Goal: Communication & Community: Answer question/provide support

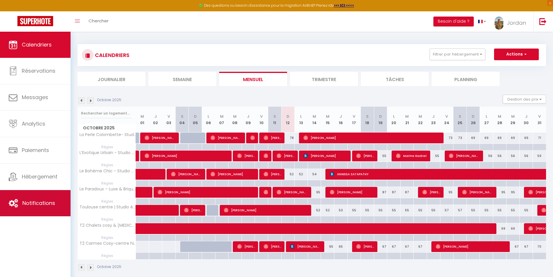
click at [38, 199] on span "Notifications" at bounding box center [38, 202] width 33 height 7
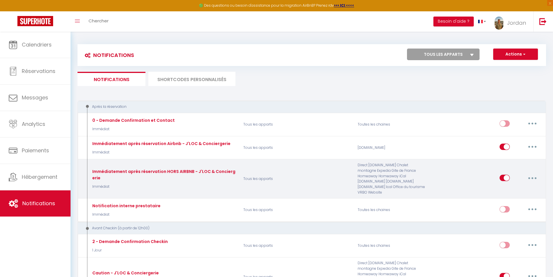
select select
checkbox input "false"
select select
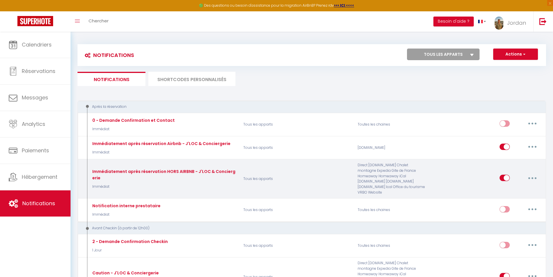
checkbox input "false"
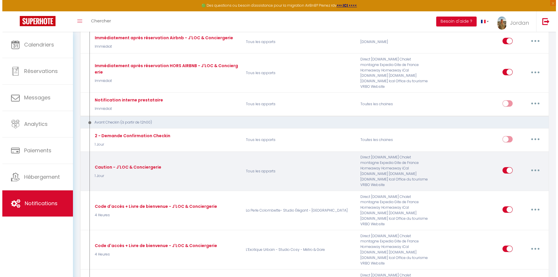
scroll to position [116, 0]
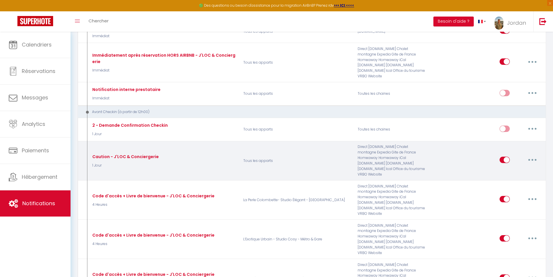
click at [219, 153] on div "Caution - J'LOC & Conciergerie 1 Jour" at bounding box center [163, 160] width 152 height 33
click at [536, 155] on button "button" at bounding box center [532, 159] width 16 height 9
click at [503, 168] on link "Editer" at bounding box center [517, 173] width 43 height 10
type input "Caution - J'LOC & Conciergerie"
select select "1 Jour"
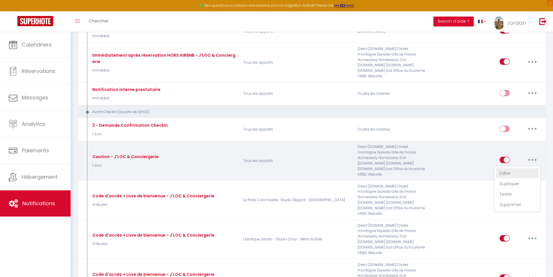
select select "if_booking_is_paid"
checkbox input "true"
checkbox input "false"
radio input "true"
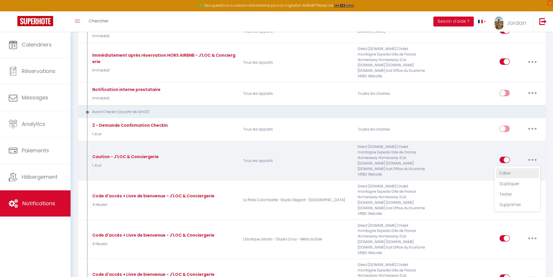
type input "Arrivée imminente [GUEST:FIRST_NAME]voici votre lien de caution - J'LOC & Conci…"
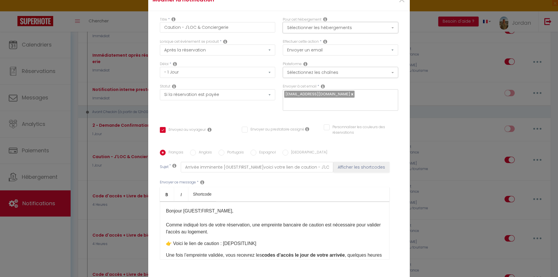
click at [315, 27] on button "Sélectionner les hébergements" at bounding box center [340, 27] width 115 height 11
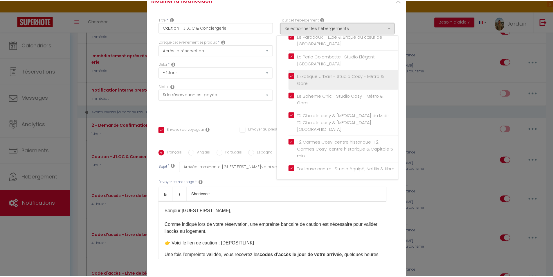
scroll to position [33, 0]
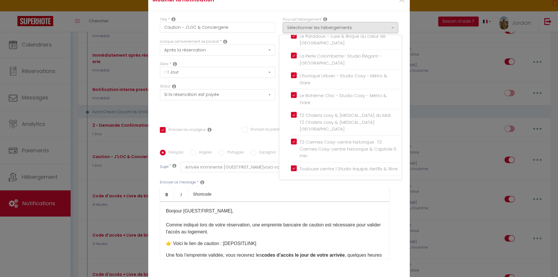
click at [99, 109] on div "Modifier la notification × Titre * Caution - J'LOC & Conciergerie Pour cet hébe…" at bounding box center [279, 138] width 558 height 277
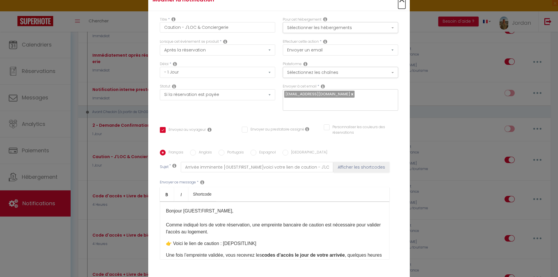
click at [399, 3] on span "×" at bounding box center [401, -1] width 7 height 17
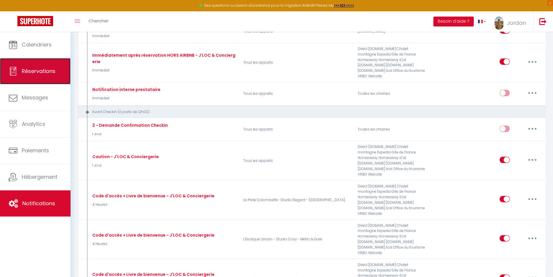
click at [37, 69] on span "Réservations" at bounding box center [39, 70] width 34 height 7
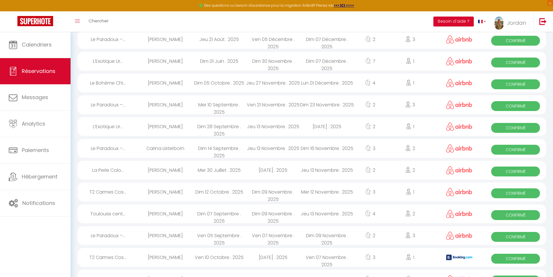
scroll to position [517, 0]
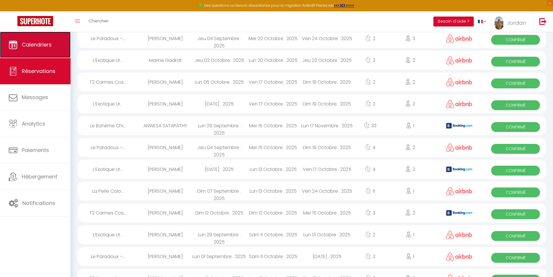
click at [41, 45] on span "Calendriers" at bounding box center [37, 44] width 30 height 7
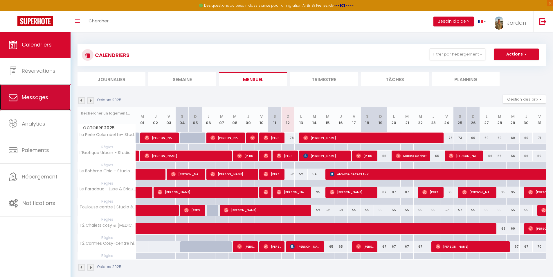
click at [54, 98] on link "Messages" at bounding box center [35, 97] width 71 height 26
select select "message"
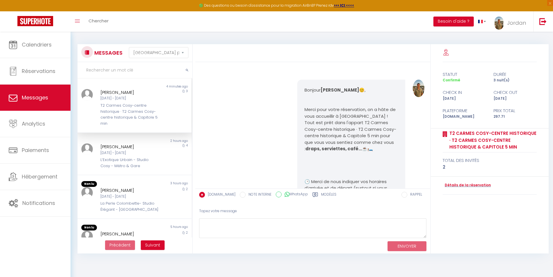
scroll to position [184, 0]
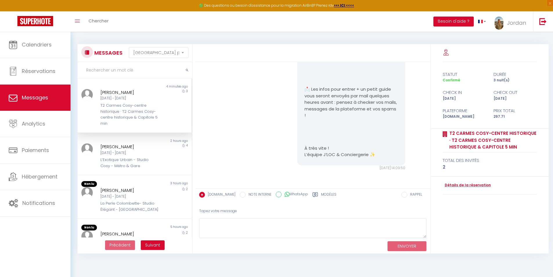
click at [146, 104] on div "T2 Carmes Cosy-centre historique · T2 Carmes Cosy-centre historique & Capitole …" at bounding box center [129, 115] width 59 height 24
click at [321, 193] on label "Modèles" at bounding box center [328, 195] width 15 height 7
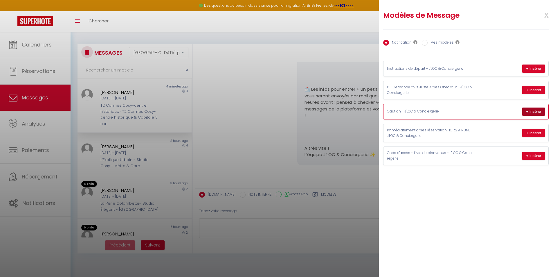
click at [525, 109] on button "+ Insérer" at bounding box center [533, 111] width 23 height 8
type textarea "Bonjour [PERSON_NAME], Comme indiqué lors de votre réservation, une empreinte b…"
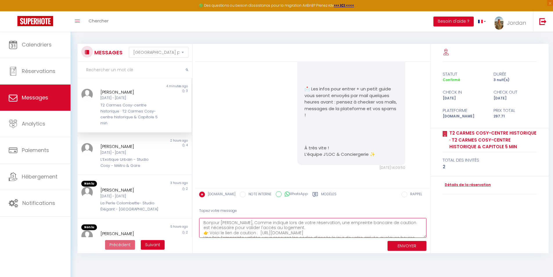
scroll to position [0, 0]
click at [405, 248] on button "ENVOYER" at bounding box center [407, 246] width 39 height 10
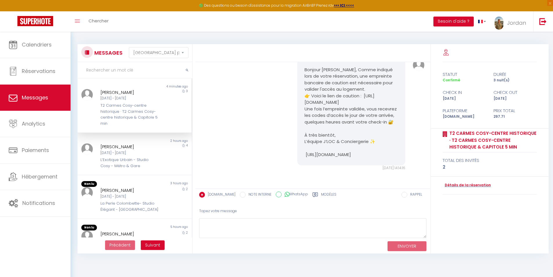
scroll to position [344, 0]
